Goal: Information Seeking & Learning: Find specific fact

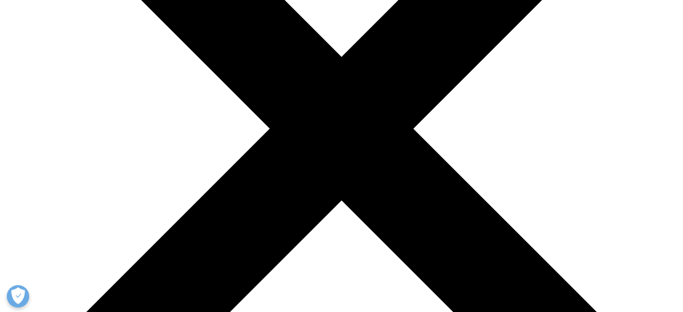
scroll to position [2339, 0]
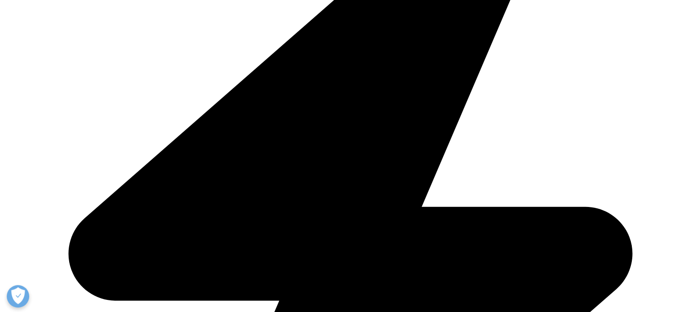
drag, startPoint x: 266, startPoint y: 158, endPoint x: 425, endPoint y: 166, distance: 159.6
copy li "atients typically prefer oral therapies over injectables, assuming no significa…"
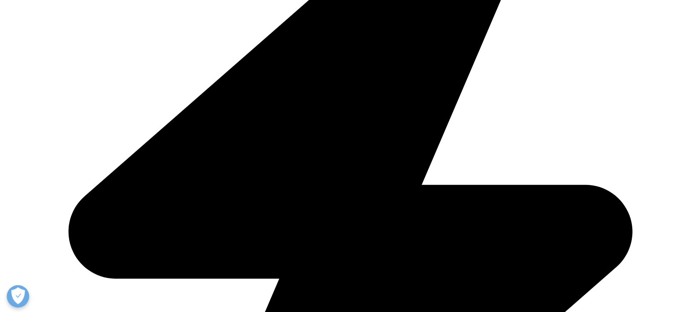
scroll to position [2368, 0]
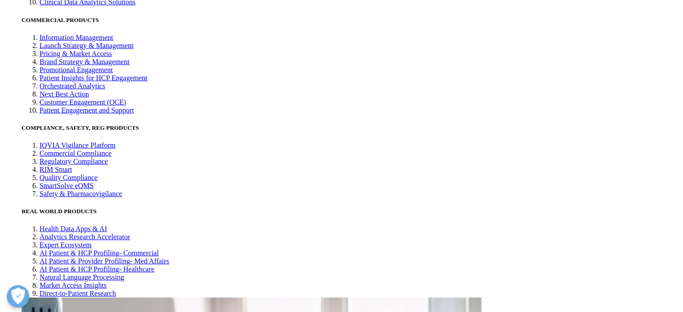
drag, startPoint x: 264, startPoint y: 125, endPoint x: 432, endPoint y: 136, distance: 167.8
copy li "Patients typically prefer oral therapies over injectables, assuming no signific…"
drag, startPoint x: 448, startPoint y: 128, endPoint x: 425, endPoint y: 133, distance: 23.9
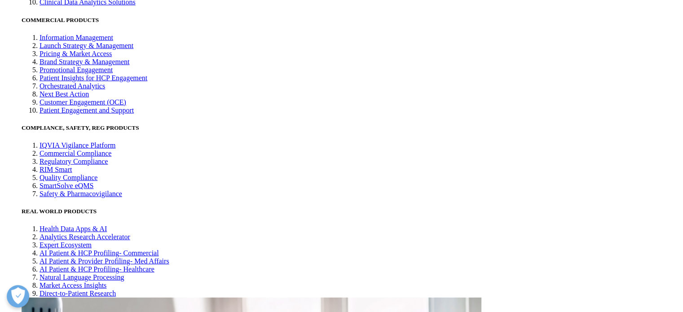
copy li "assuming no significant trade-off in efficacy or tolerability between those two…"
